Goal: Find specific page/section: Find specific page/section

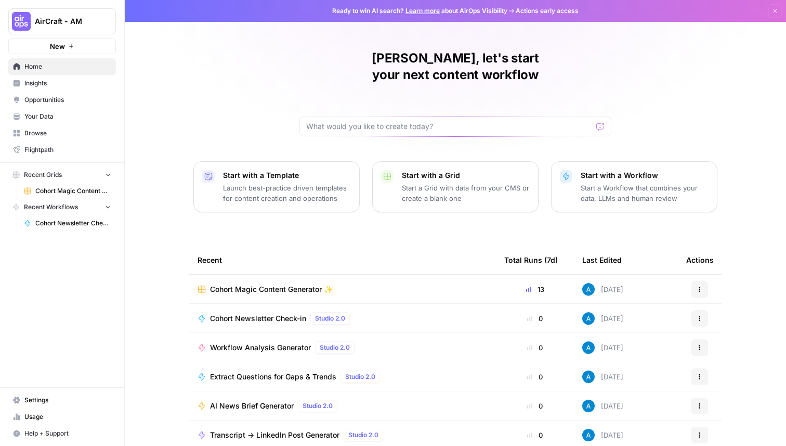
click at [264, 284] on span "Cohort Magic Content Generator ✨" at bounding box center [271, 289] width 123 height 10
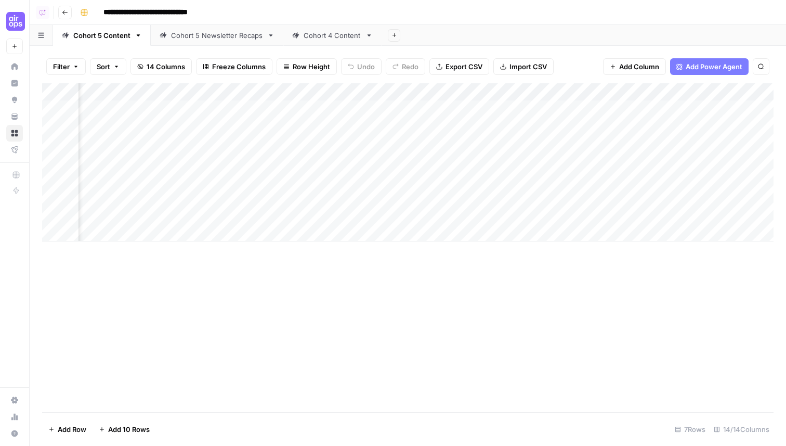
scroll to position [0, 813]
click at [348, 359] on div "Add Column" at bounding box center [407, 247] width 731 height 329
click at [547, 307] on div "Add Column" at bounding box center [407, 247] width 731 height 329
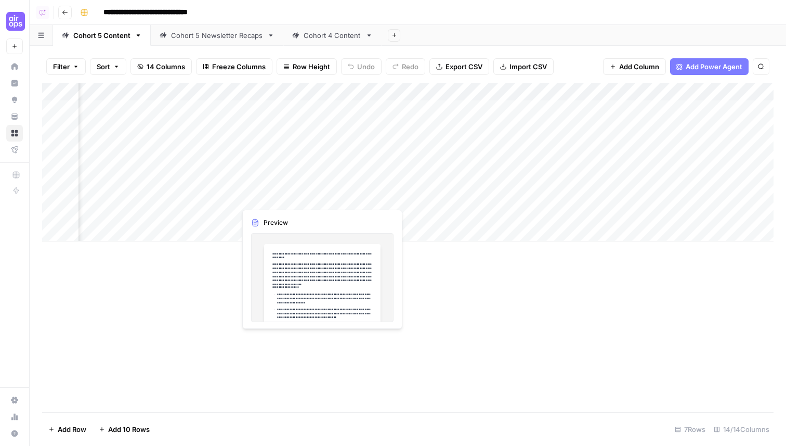
click at [319, 197] on div "Add Column" at bounding box center [407, 162] width 731 height 158
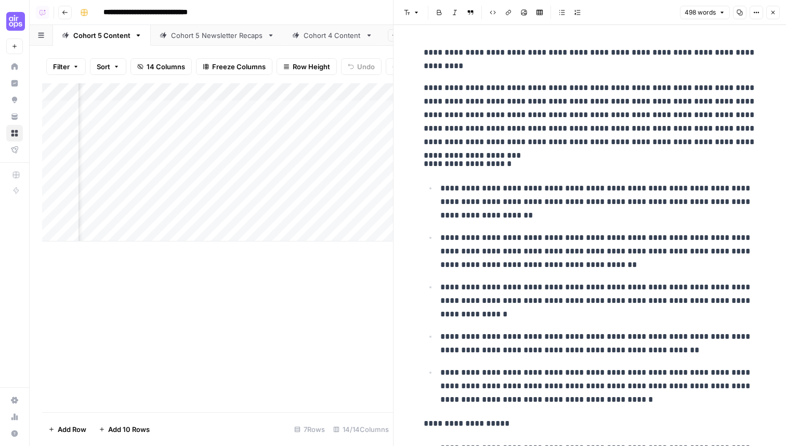
click at [774, 12] on icon "button" at bounding box center [773, 12] width 6 height 6
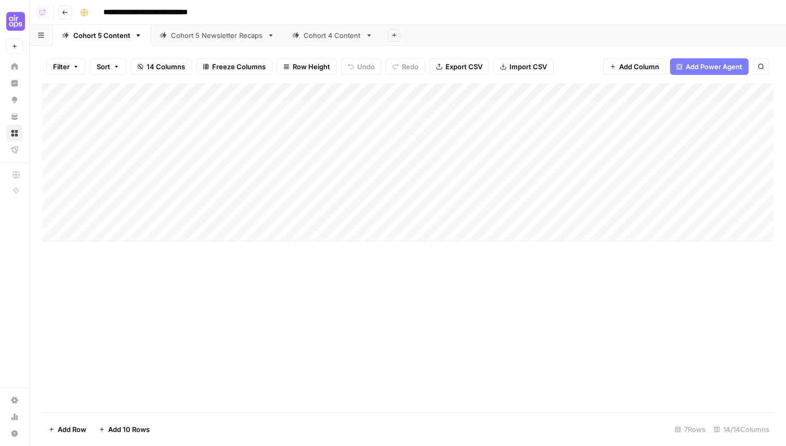
click at [438, 210] on div "Add Column" at bounding box center [407, 162] width 731 height 158
click at [435, 212] on div "Add Column" at bounding box center [407, 162] width 731 height 158
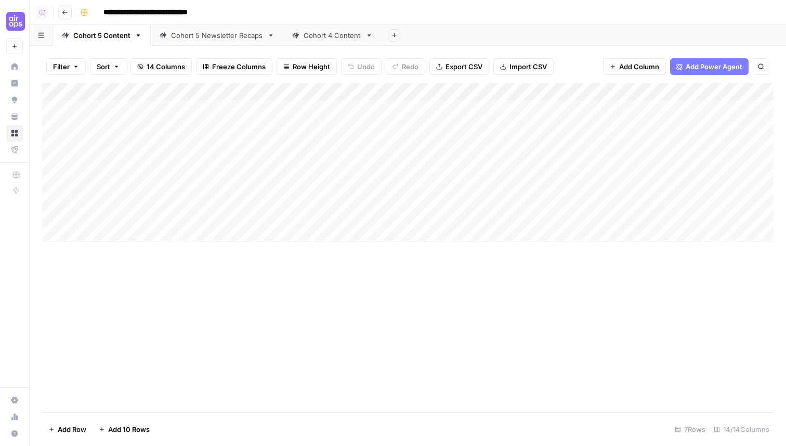
click at [665, 269] on div "Add Column" at bounding box center [407, 247] width 731 height 329
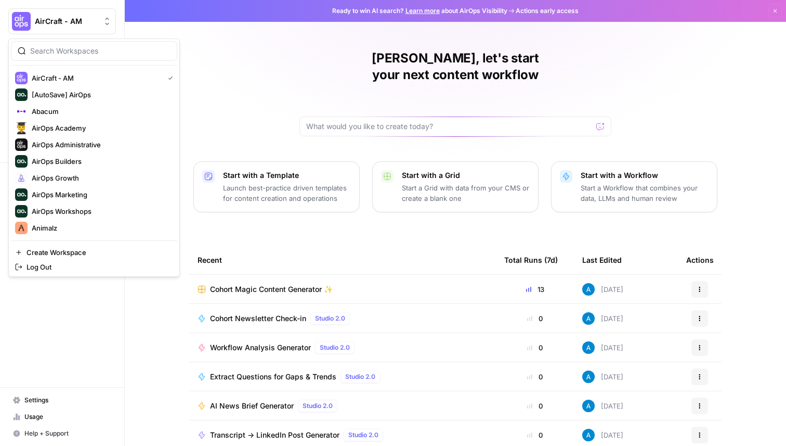
click at [80, 31] on button "AirCraft - AM" at bounding box center [62, 21] width 108 height 26
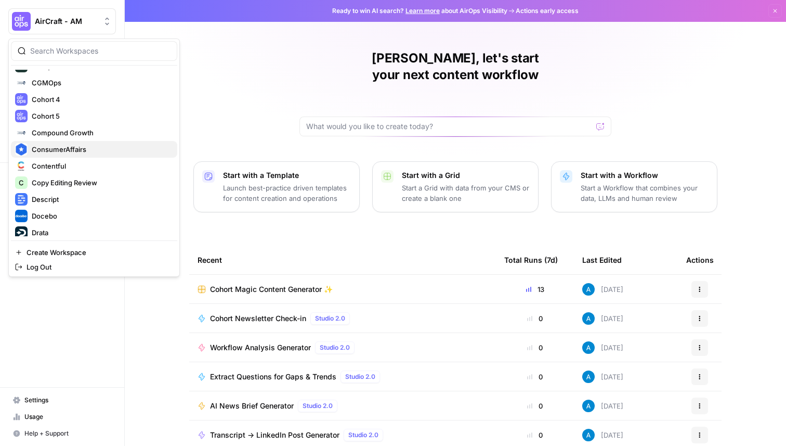
scroll to position [307, 0]
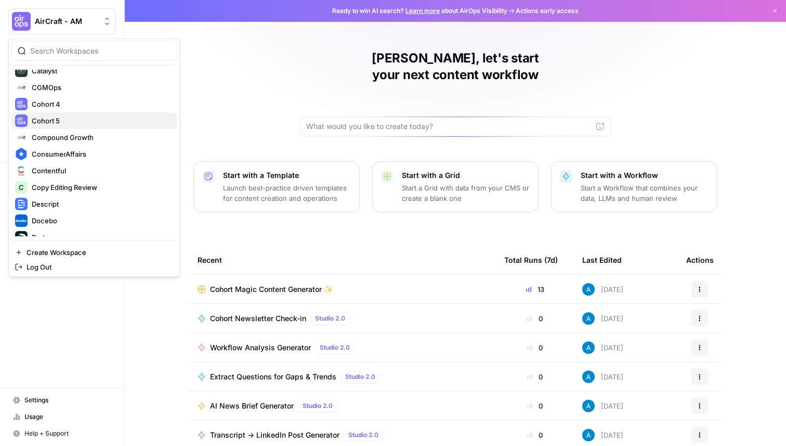
click at [94, 118] on span "Cohort 5" at bounding box center [100, 120] width 137 height 10
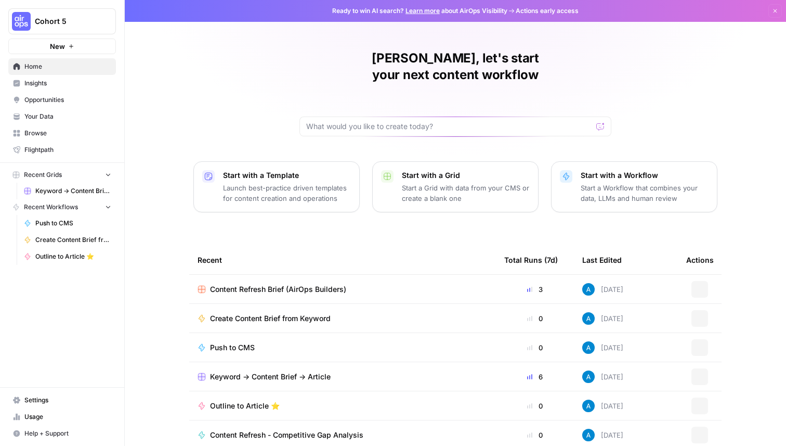
click at [291, 98] on div "[PERSON_NAME], let's start your next content workflow Start with a Template Lau…" at bounding box center [455, 247] width 661 height 495
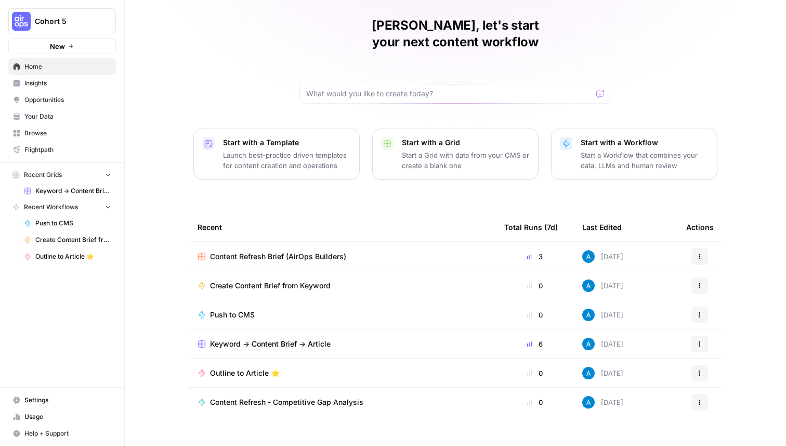
click at [68, 83] on span "Insights" at bounding box center [67, 82] width 87 height 9
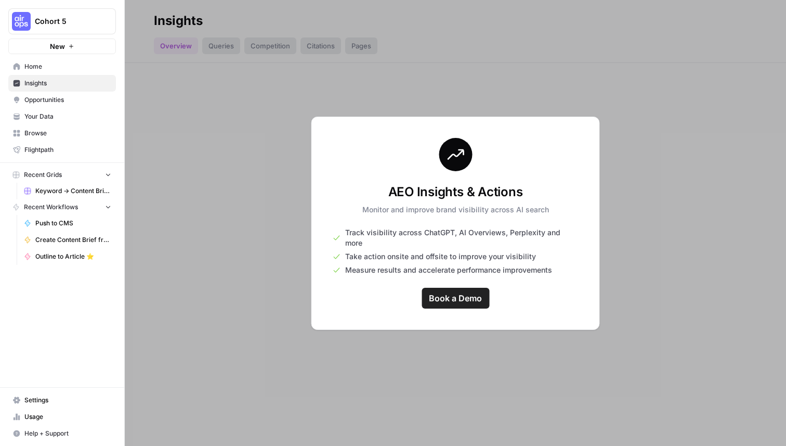
click at [69, 67] on span "Home" at bounding box center [67, 66] width 87 height 9
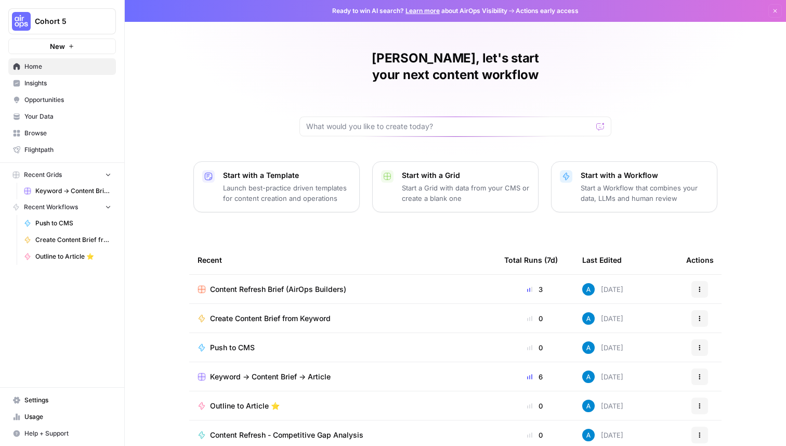
scroll to position [33, 0]
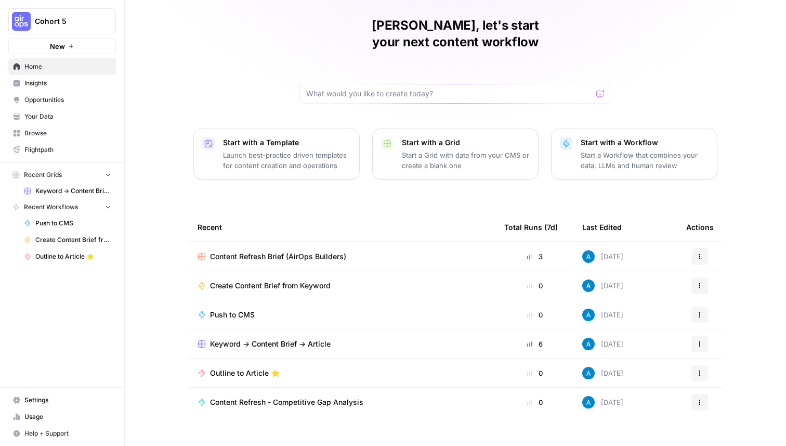
click at [66, 116] on span "Your Data" at bounding box center [67, 116] width 87 height 9
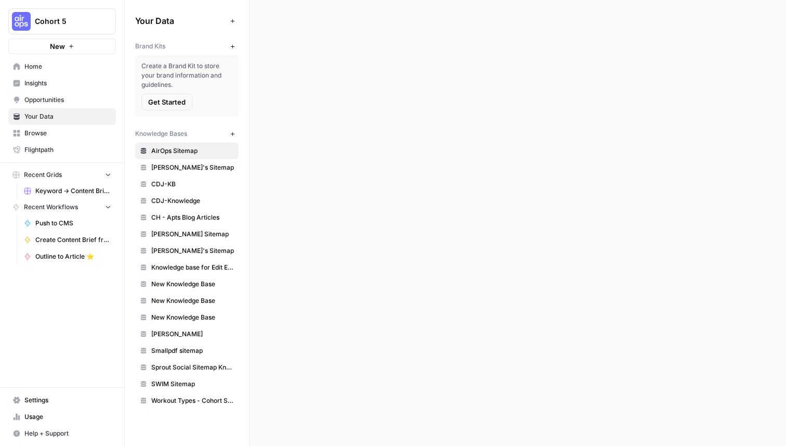
click at [57, 130] on span "Browse" at bounding box center [67, 132] width 87 height 9
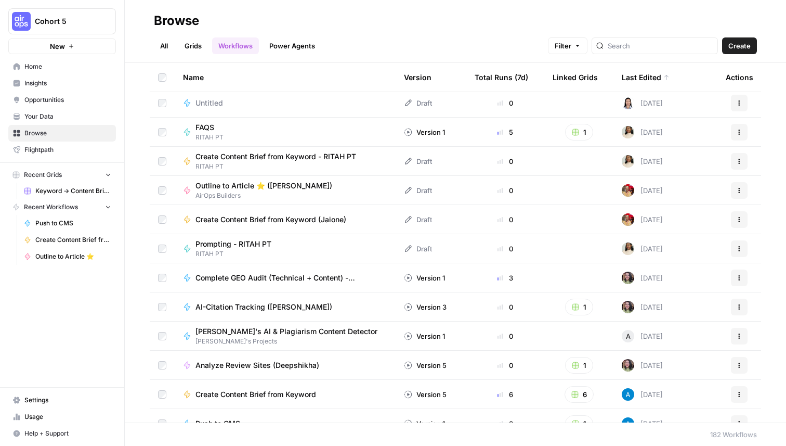
scroll to position [47, 0]
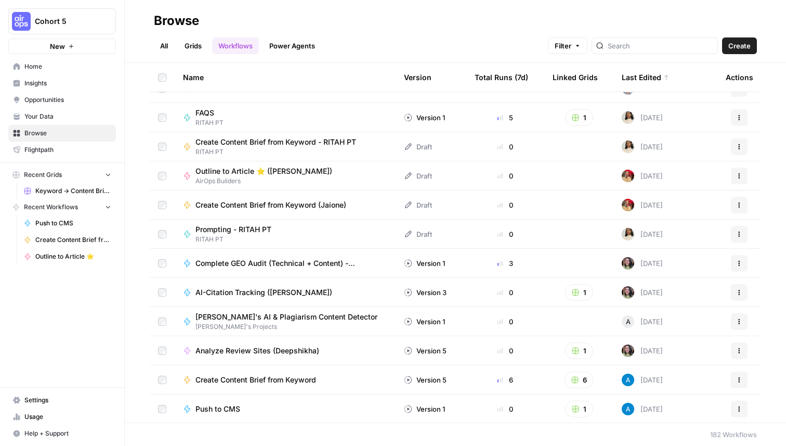
click at [160, 49] on link "All" at bounding box center [164, 45] width 20 height 17
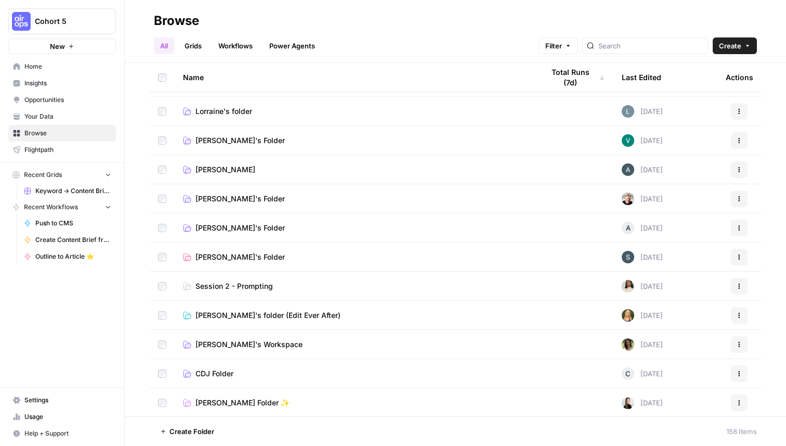
scroll to position [346, 0]
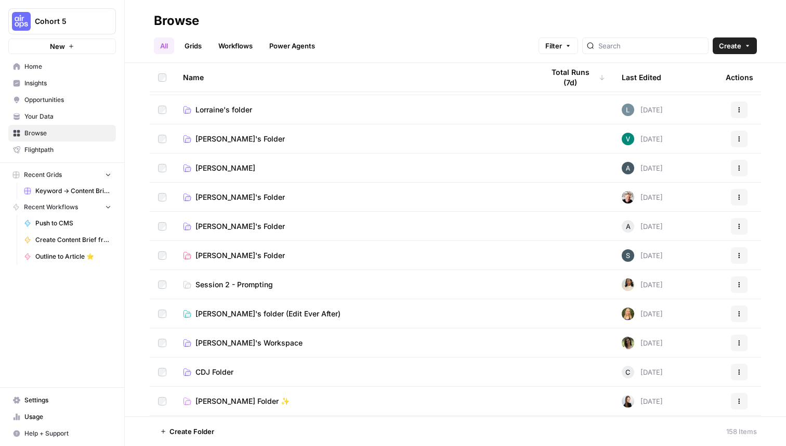
click at [253, 282] on span "Session 2 - Prompting" at bounding box center [233, 284] width 77 height 10
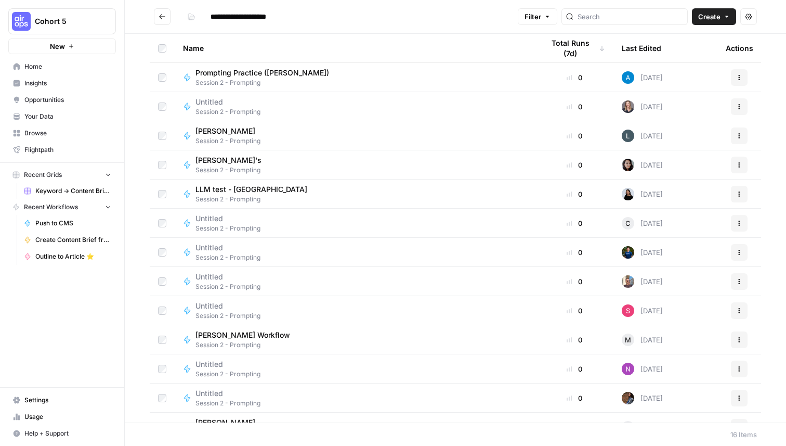
click at [160, 11] on button "Go back" at bounding box center [162, 16] width 17 height 17
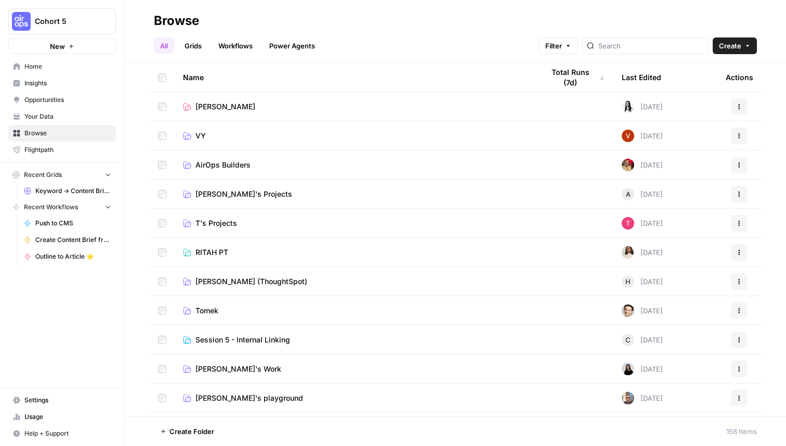
click at [235, 43] on link "Workflows" at bounding box center [235, 45] width 47 height 17
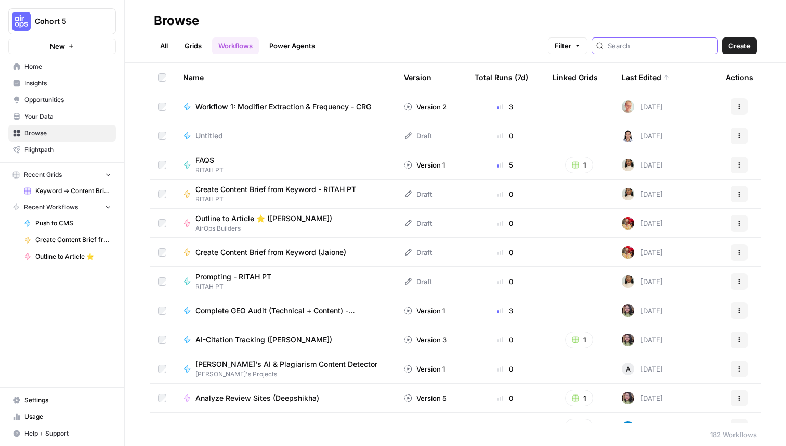
click at [639, 44] on input "search" at bounding box center [661, 46] width 106 height 10
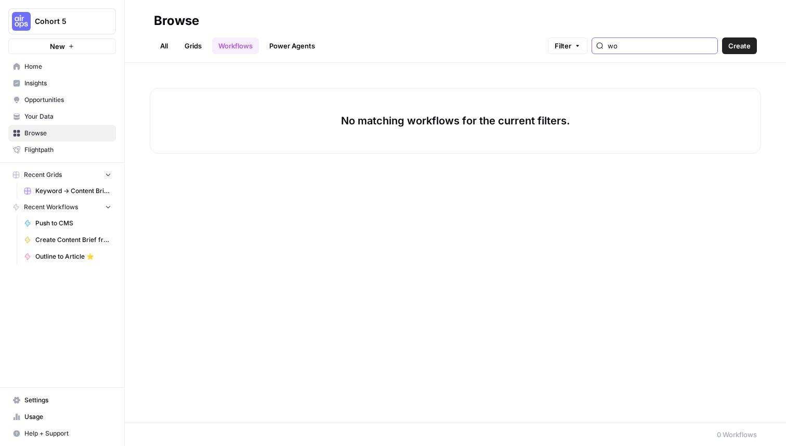
type input "w"
type input "s"
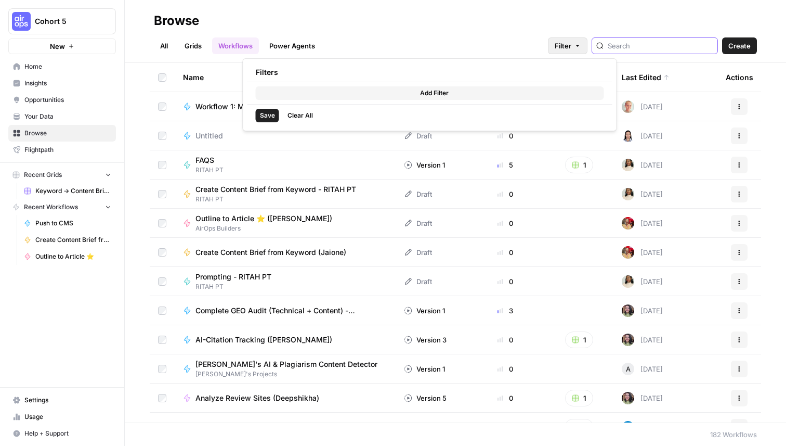
click at [587, 51] on button "Filter" at bounding box center [568, 45] width 40 height 17
click at [373, 95] on button "Add Filter" at bounding box center [430, 93] width 348 height 14
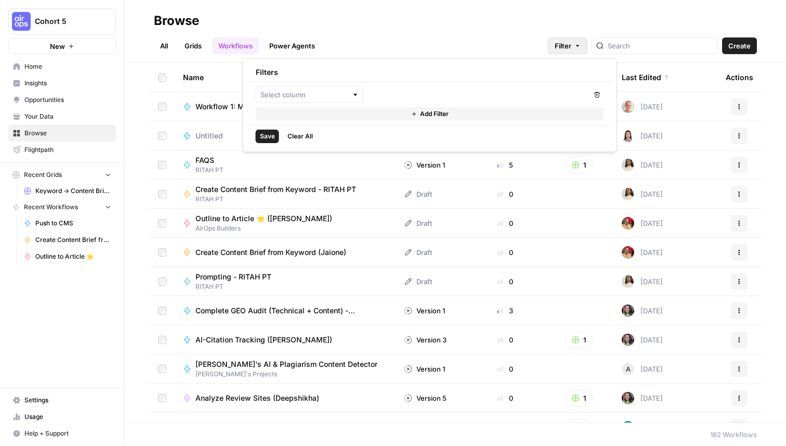
click at [297, 100] on div at bounding box center [310, 94] width 108 height 17
click at [311, 174] on span "Last Edited By" at bounding box center [313, 177] width 75 height 10
type input "Last Edited By"
click at [460, 88] on div at bounding box center [478, 94] width 220 height 17
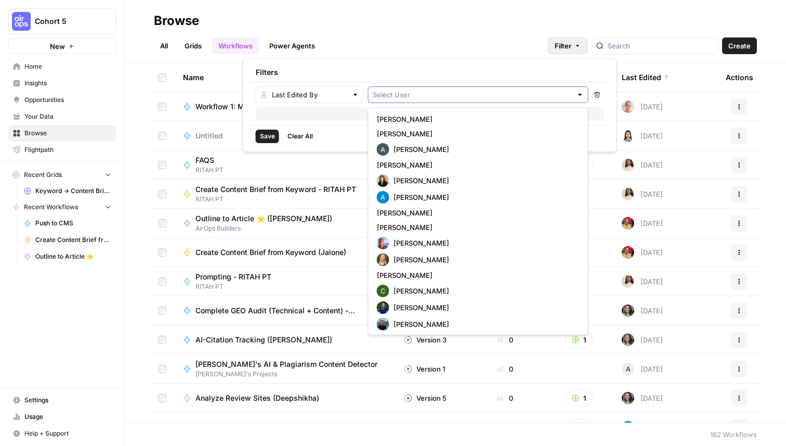
click at [433, 95] on input "text" at bounding box center [473, 94] width 200 height 10
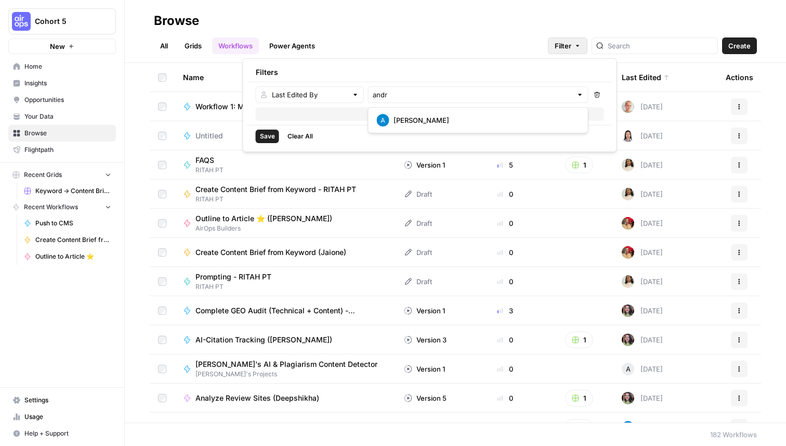
click at [432, 118] on span "[PERSON_NAME]" at bounding box center [485, 120] width 182 height 10
type input "[PERSON_NAME]"
click at [260, 137] on span "Save" at bounding box center [267, 136] width 15 height 9
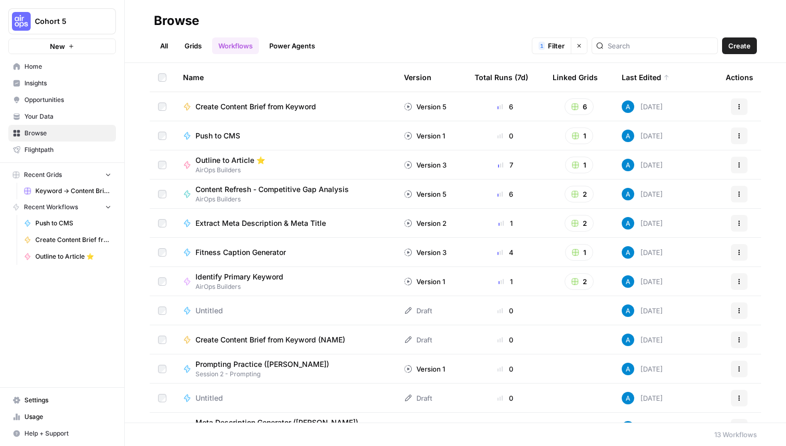
scroll to position [48, 0]
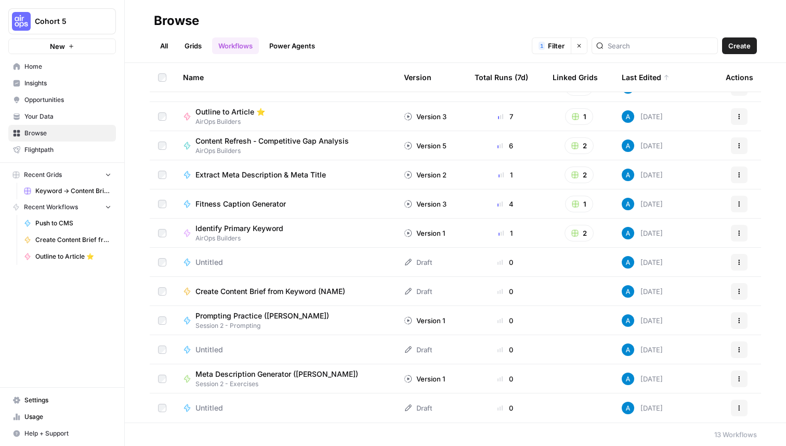
click at [240, 318] on span "Prompting Practice ([PERSON_NAME])" at bounding box center [262, 315] width 134 height 10
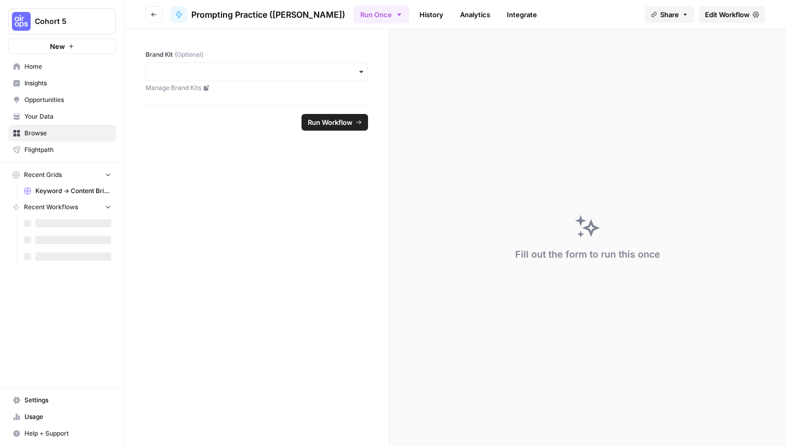
click at [731, 21] on link "Edit Workflow" at bounding box center [732, 14] width 67 height 17
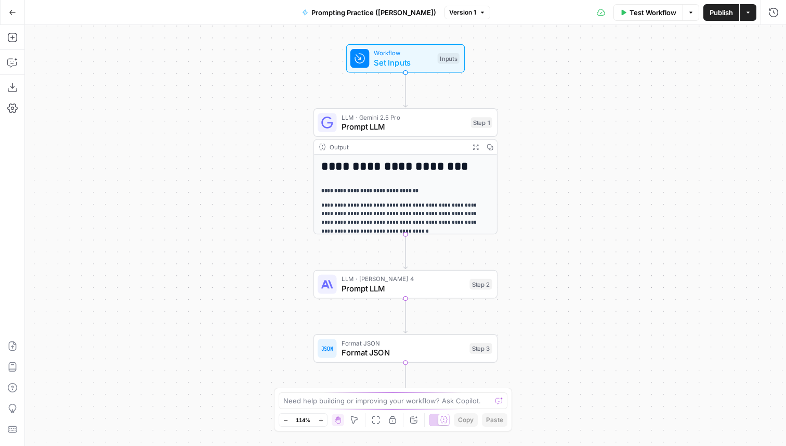
click at [368, 125] on span "Prompt LLM" at bounding box center [404, 127] width 125 height 12
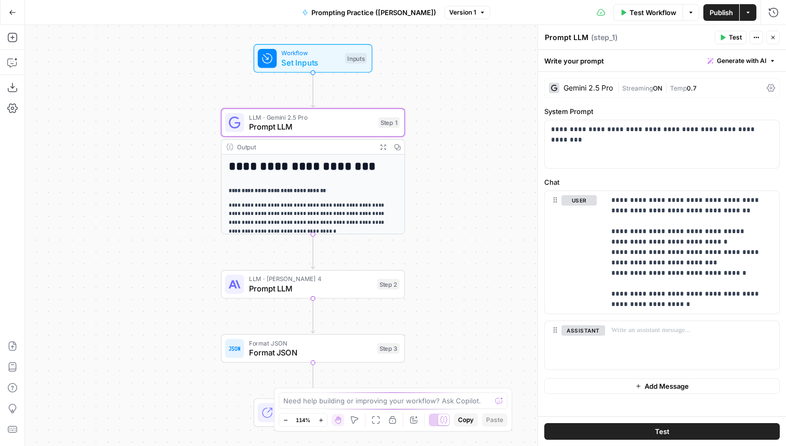
drag, startPoint x: 276, startPoint y: 219, endPoint x: 184, endPoint y: 221, distance: 91.5
click at [179, 219] on div "**********" at bounding box center [405, 235] width 761 height 421
click at [281, 285] on span "Prompt LLM" at bounding box center [307, 288] width 124 height 12
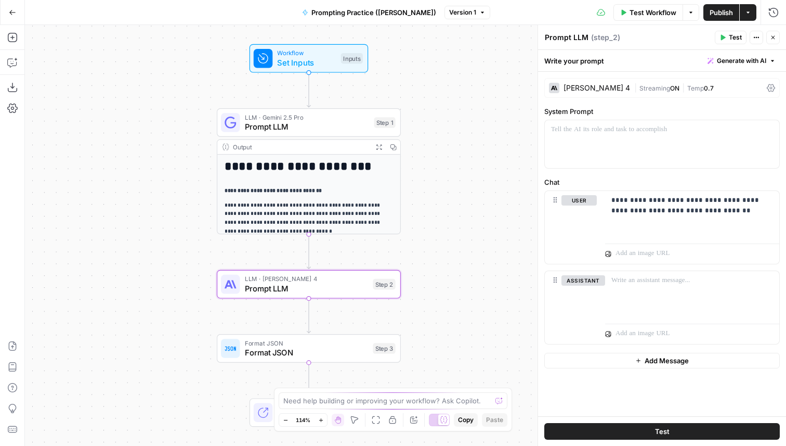
click at [233, 344] on icon at bounding box center [231, 348] width 12 height 12
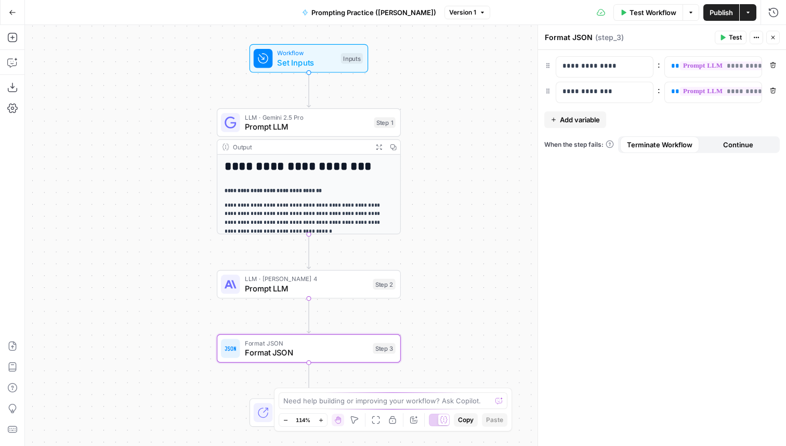
click at [15, 16] on button "Go Back" at bounding box center [12, 12] width 19 height 19
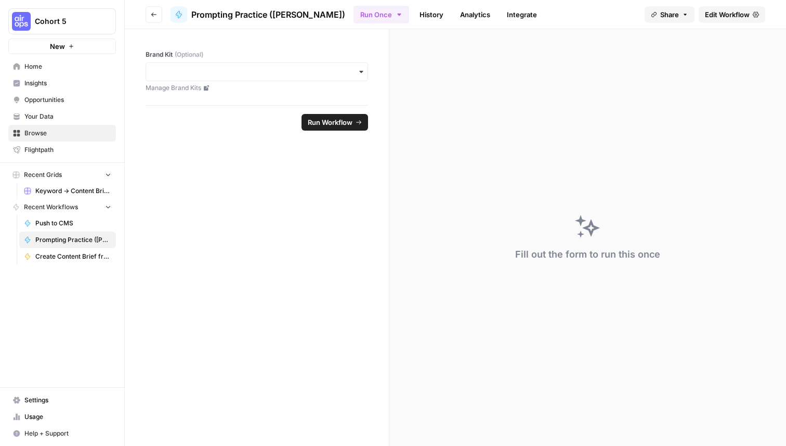
click at [144, 10] on header "Go back Prompting Practice ([PERSON_NAME]) Run Once History Analytics Integrate…" at bounding box center [455, 14] width 661 height 29
click at [156, 13] on icon "button" at bounding box center [154, 14] width 6 height 6
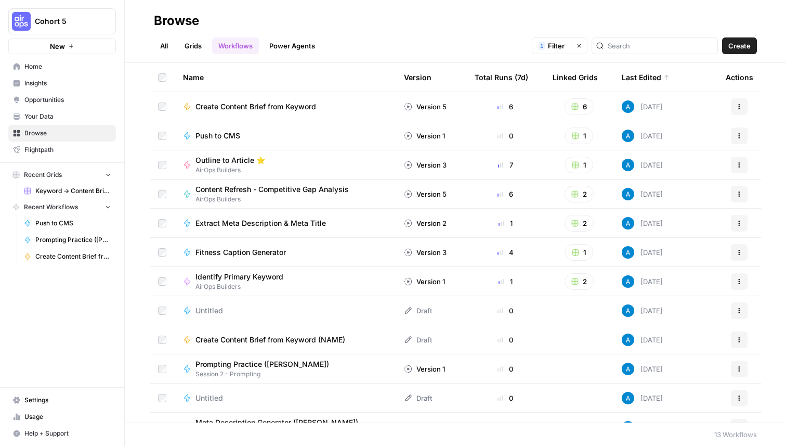
scroll to position [48, 0]
